Goal: Navigation & Orientation: Find specific page/section

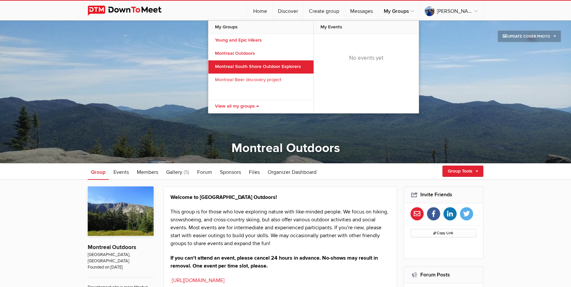
click at [286, 64] on link "Montreal South Shore Outdoor Explorers" at bounding box center [260, 66] width 105 height 13
